Goal: Feedback & Contribution: Submit feedback/report problem

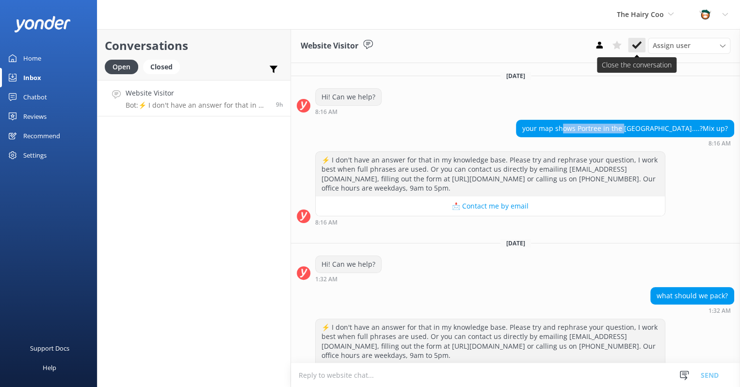
click at [642, 45] on button at bounding box center [636, 45] width 17 height 15
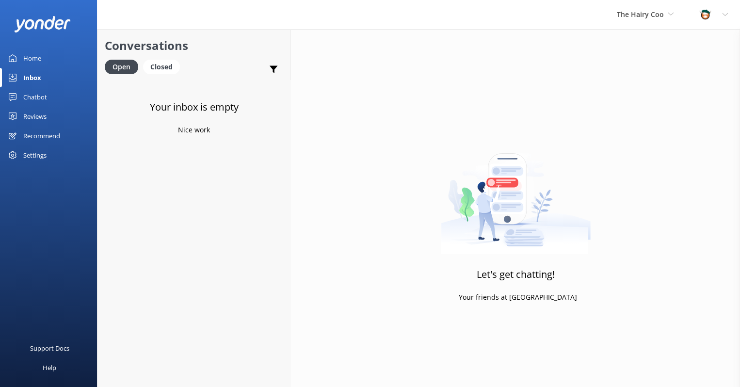
click at [41, 61] on div "Home" at bounding box center [32, 58] width 18 height 19
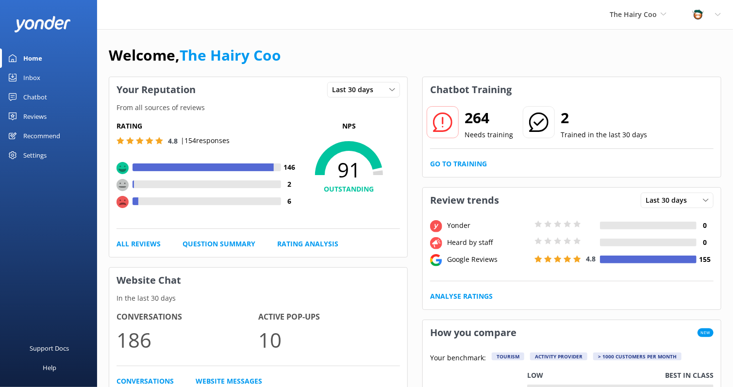
click at [120, 199] on use at bounding box center [122, 202] width 12 height 12
click at [135, 246] on link "All Reviews" at bounding box center [138, 244] width 44 height 11
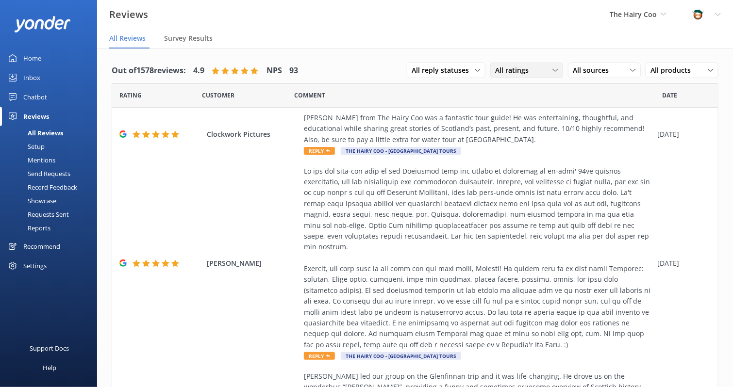
click at [495, 72] on span "All ratings" at bounding box center [514, 70] width 39 height 11
click at [504, 150] on div "Detractors" at bounding box center [526, 150] width 45 height 10
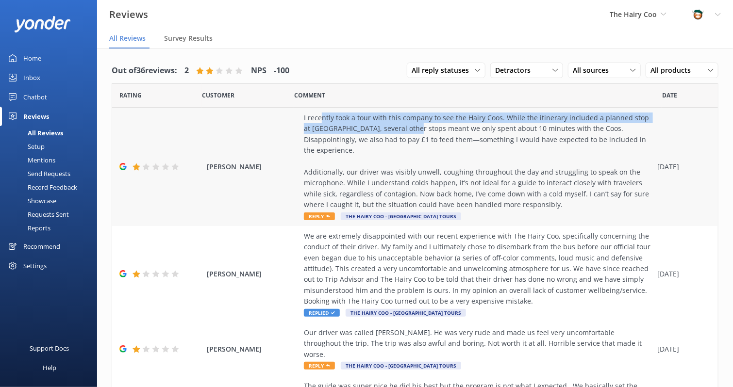
drag, startPoint x: 319, startPoint y: 119, endPoint x: 409, endPoint y: 133, distance: 90.9
click at [409, 133] on div "I recently took a tour with this company to see the Hairy Coos. While the itine…" at bounding box center [478, 162] width 348 height 98
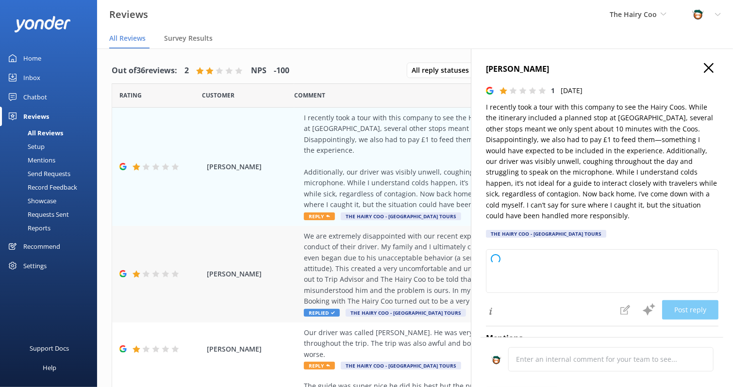
click at [354, 257] on div "We are extremely disappointed with our recent experience with The Hairy Coo, sp…" at bounding box center [478, 269] width 348 height 76
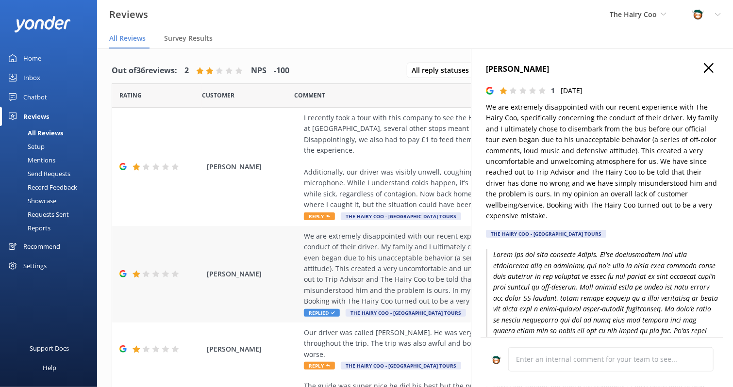
click at [371, 271] on div "We are extremely disappointed with our recent experience with The Hairy Coo, sp…" at bounding box center [478, 269] width 348 height 76
click at [415, 162] on div "I recently took a tour with this company to see the Hairy Coos. While the itine…" at bounding box center [478, 162] width 348 height 98
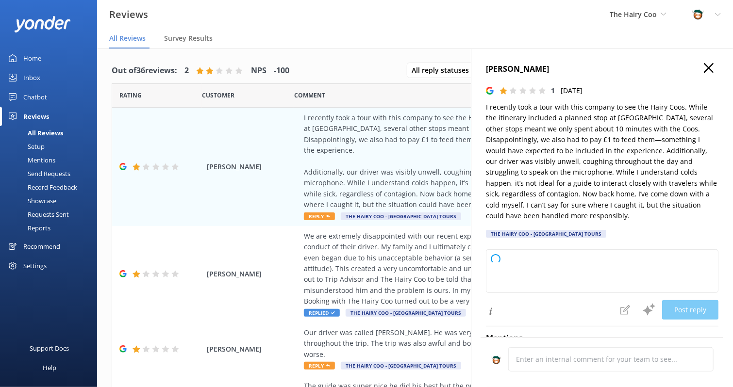
click at [704, 67] on icon at bounding box center [709, 68] width 10 height 10
